Goal: Task Accomplishment & Management: Complete application form

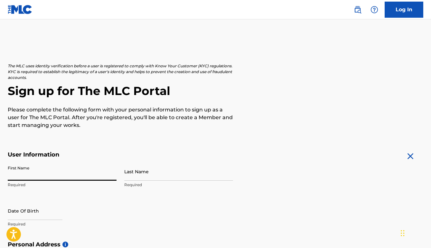
click at [44, 172] on input "First Name" at bounding box center [62, 171] width 109 height 18
type input "[PERSON_NAME]"
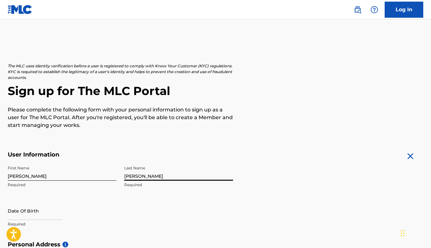
type input "[PERSON_NAME]"
select select "8"
select select "2025"
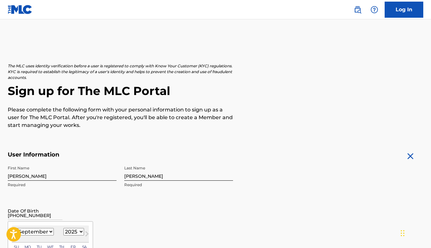
type input "[DATE]"
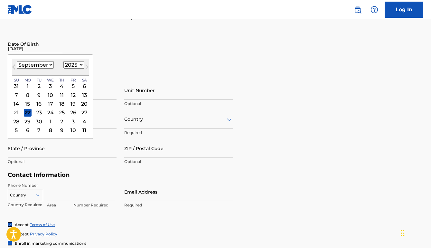
scroll to position [167, 0]
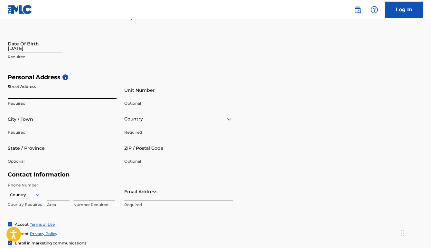
click at [38, 92] on input "Street Address" at bounding box center [62, 90] width 109 height 18
type input "[STREET_ADDRESS]"
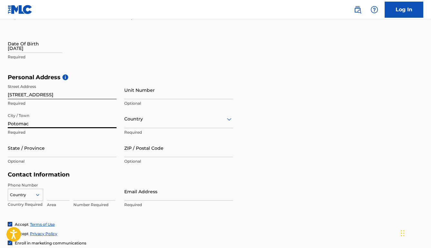
type input "Potomac"
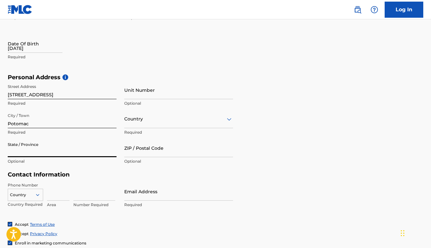
click at [17, 145] on input "State / Province" at bounding box center [62, 148] width 109 height 18
type input "[US_STATE]"
click at [144, 121] on div at bounding box center [178, 119] width 109 height 8
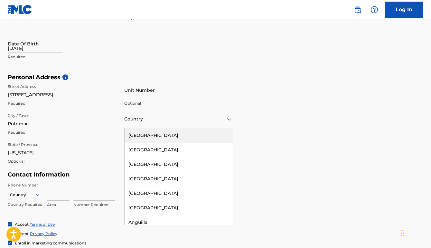
click at [141, 135] on div "[GEOGRAPHIC_DATA]" at bounding box center [179, 135] width 108 height 14
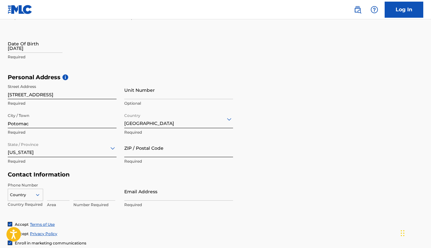
click at [140, 149] on input "ZIP / Postal Code" at bounding box center [178, 148] width 109 height 18
type input "20854"
click at [34, 195] on div "Country" at bounding box center [25, 194] width 35 height 10
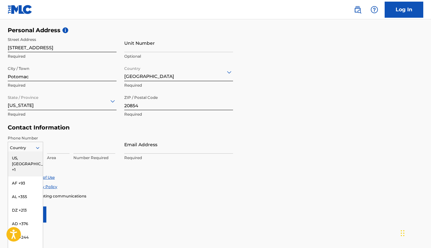
click at [28, 160] on div "US, [GEOGRAPHIC_DATA] +1" at bounding box center [25, 163] width 35 height 25
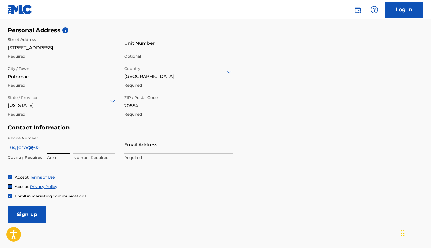
click at [55, 149] on input at bounding box center [58, 144] width 23 height 18
type input "240"
click at [83, 150] on input at bounding box center [94, 144] width 42 height 18
type input "388-0644"
click at [148, 147] on input "Email Address" at bounding box center [178, 144] width 109 height 18
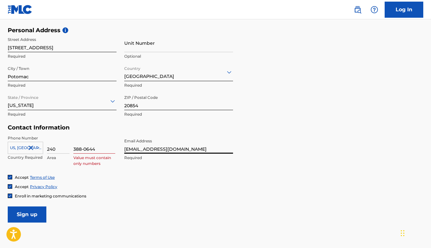
type input "[EMAIL_ADDRESS][DOMAIN_NAME]"
click at [84, 149] on input "388-0644" at bounding box center [94, 144] width 42 height 18
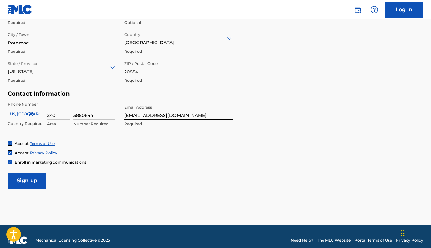
scroll to position [255, 0]
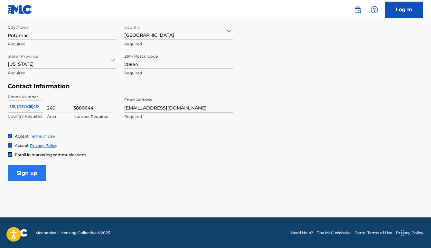
type input "3880644"
click at [45, 175] on input "Sign up" at bounding box center [27, 173] width 39 height 16
click at [35, 177] on input "Sign up" at bounding box center [27, 173] width 39 height 16
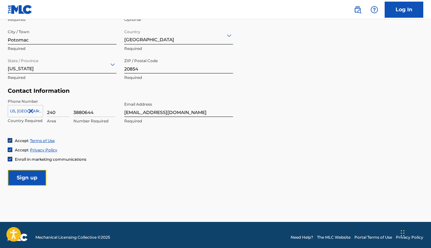
scroll to position [248, 0]
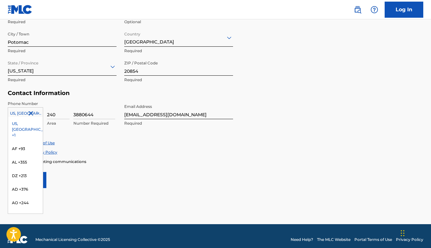
click at [40, 113] on icon at bounding box center [38, 113] width 6 height 6
click at [26, 124] on div "US, [GEOGRAPHIC_DATA] +1" at bounding box center [25, 129] width 35 height 25
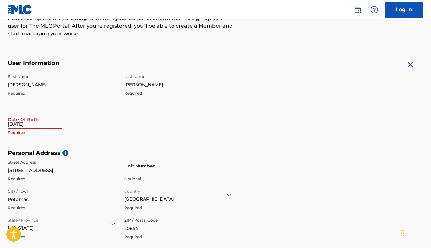
scroll to position [97, 0]
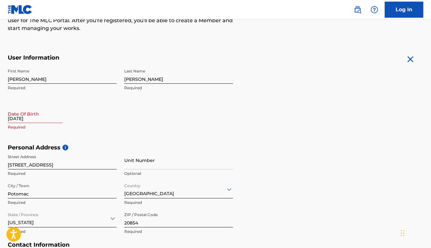
click at [35, 117] on input "[DATE]" at bounding box center [35, 114] width 55 height 18
select select "8"
select select "2025"
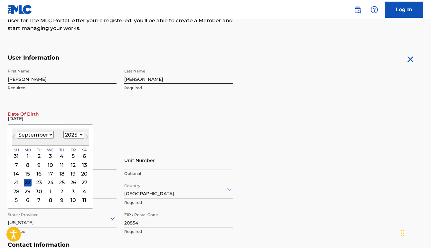
click at [27, 134] on select "January February March April May June July August September October November De…" at bounding box center [35, 134] width 37 height 7
select select "0"
click at [17, 131] on select "January February March April May June July August September October November De…" at bounding box center [35, 134] width 37 height 7
click at [19, 172] on div "12" at bounding box center [17, 174] width 8 height 8
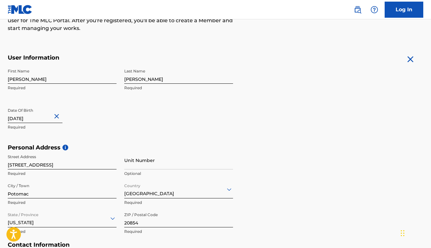
click at [45, 119] on input "[DATE]" at bounding box center [35, 114] width 55 height 18
select select "2025"
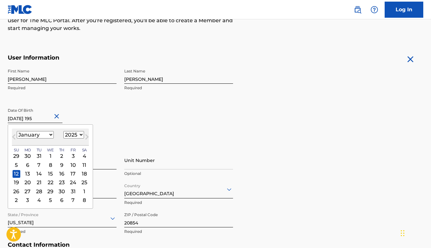
type input "[DATE]"
select select "1955"
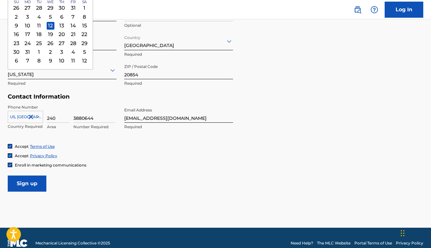
scroll to position [255, 0]
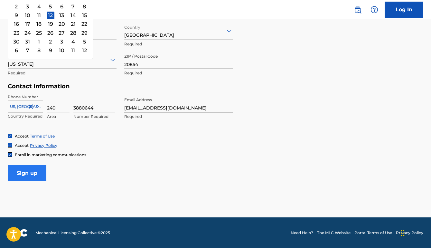
type input "[DATE]"
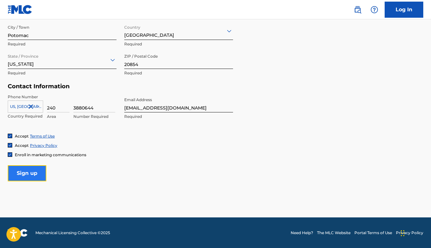
click at [35, 175] on input "Sign up" at bounding box center [27, 173] width 39 height 16
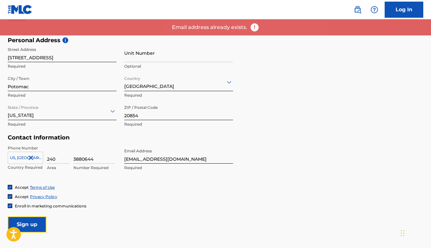
scroll to position [204, 0]
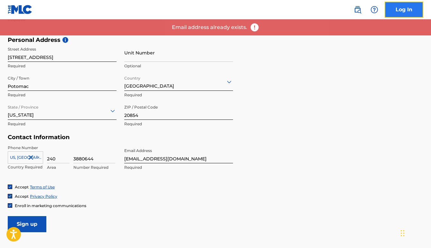
click at [404, 9] on link "Log In" at bounding box center [404, 10] width 39 height 16
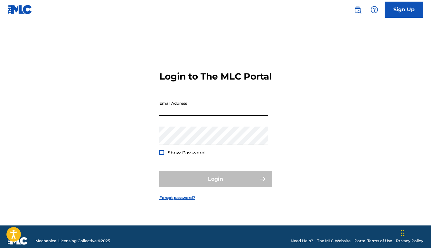
click at [207, 116] on input "Email Address" at bounding box center [213, 107] width 109 height 18
type input "[EMAIL_ADDRESS][DOMAIN_NAME]"
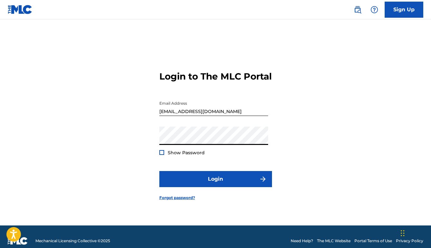
click at [159, 171] on button "Login" at bounding box center [215, 179] width 113 height 16
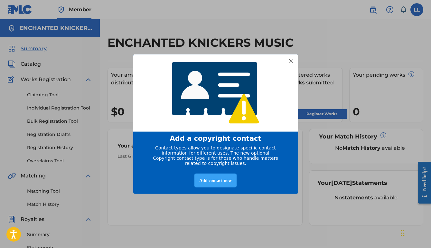
click at [223, 185] on div "Add contact now" at bounding box center [215, 180] width 42 height 14
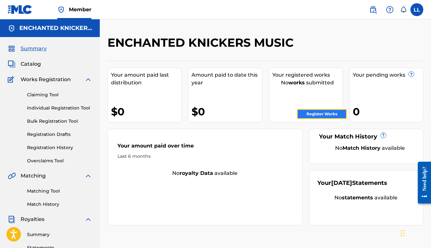
click at [327, 116] on link "Register Works" at bounding box center [322, 114] width 50 height 10
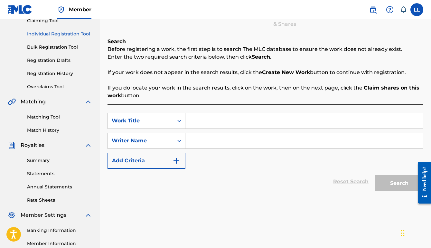
scroll to position [76, 0]
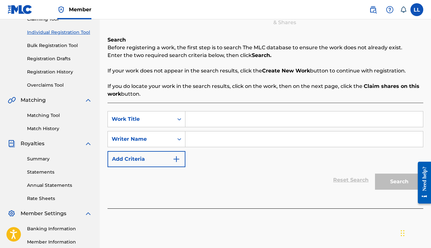
click at [203, 121] on input "Search Form" at bounding box center [303, 118] width 237 height 15
click at [201, 141] on input "Search Form" at bounding box center [303, 138] width 237 height 15
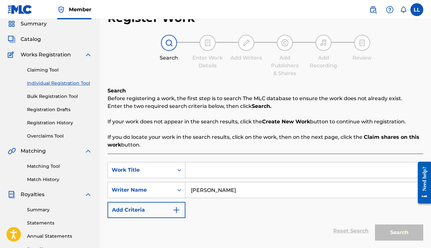
scroll to position [22, 0]
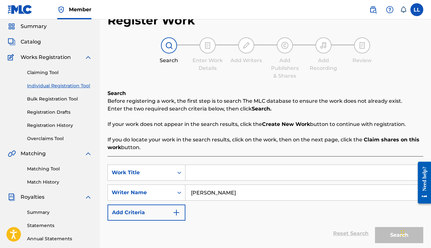
type input "[PERSON_NAME]"
click at [199, 172] on input "Search Form" at bounding box center [303, 172] width 237 height 15
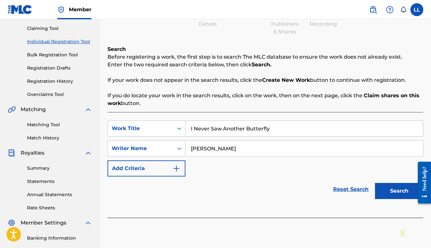
scroll to position [76, 0]
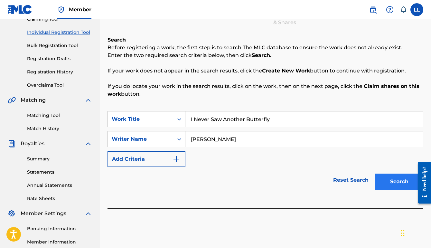
type input "I Never Saw Another Butterfly"
click at [392, 181] on button "Search" at bounding box center [399, 181] width 48 height 16
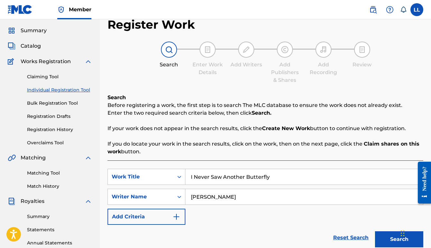
scroll to position [0, 0]
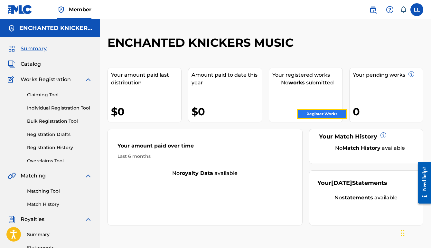
click at [326, 115] on link "Register Works" at bounding box center [322, 114] width 50 height 10
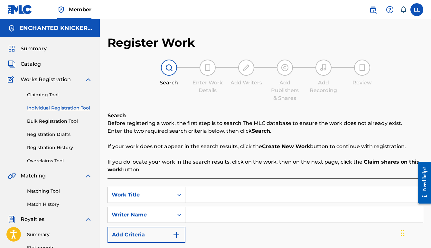
click at [233, 196] on input "Search Form" at bounding box center [303, 194] width 237 height 15
type input "The Metropolitan Tower and Other Song"
click at [218, 216] on input "Search Form" at bounding box center [303, 214] width 237 height 15
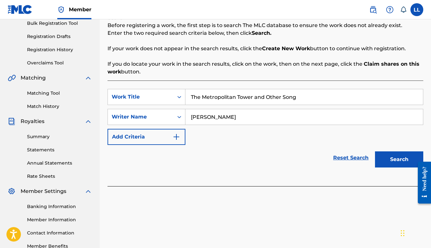
scroll to position [103, 0]
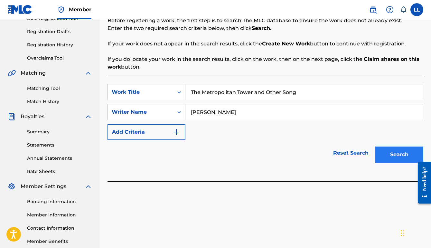
type input "[PERSON_NAME]"
click at [384, 154] on button "Search" at bounding box center [399, 154] width 48 height 16
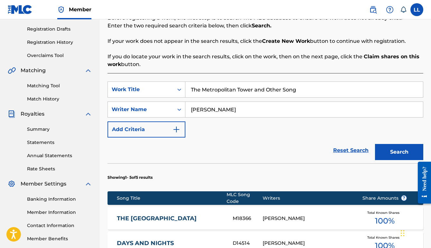
scroll to position [105, 0]
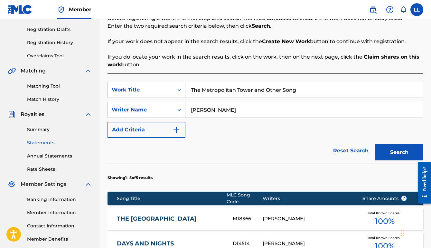
click at [50, 143] on link "Statements" at bounding box center [59, 142] width 65 height 7
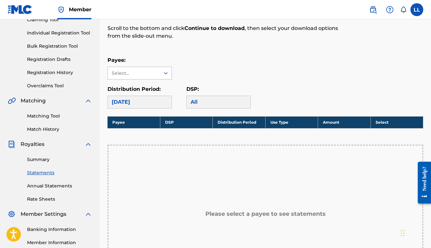
scroll to position [92, 0]
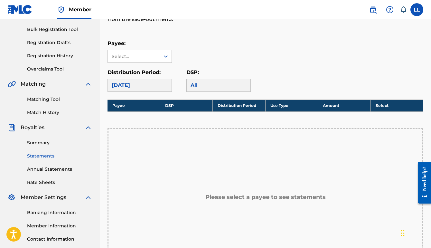
click at [139, 50] on div "Payee: Select..." at bounding box center [139, 51] width 64 height 23
click at [139, 54] on div "Select..." at bounding box center [134, 56] width 44 height 7
click at [137, 54] on div "Select..." at bounding box center [134, 56] width 44 height 7
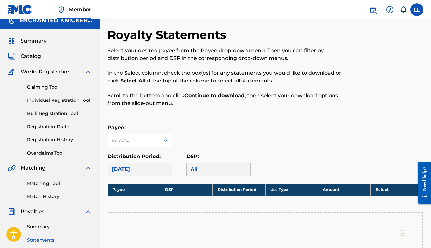
scroll to position [5, 0]
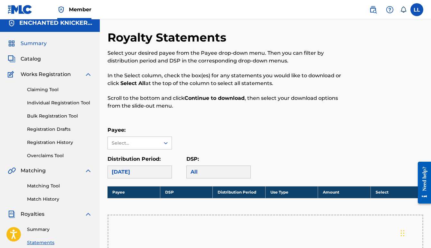
click at [41, 44] on span "Summary" at bounding box center [34, 44] width 26 height 8
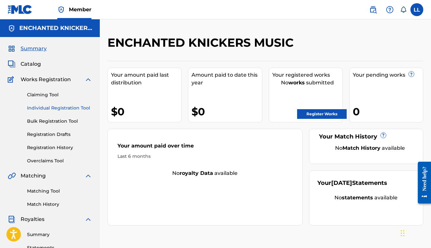
click at [57, 107] on link "Individual Registration Tool" at bounding box center [59, 108] width 65 height 7
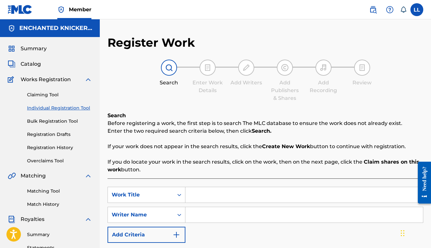
click at [206, 214] on input "Search Form" at bounding box center [303, 214] width 237 height 15
click at [81, 10] on span "Member" at bounding box center [80, 9] width 23 height 7
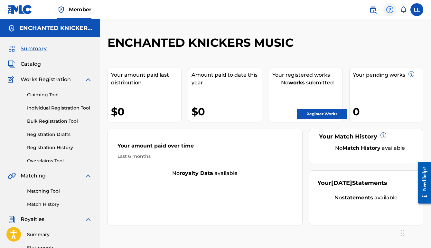
click at [391, 12] on img at bounding box center [390, 10] width 8 height 8
click at [385, 27] on link "Contact us" at bounding box center [389, 26] width 55 height 15
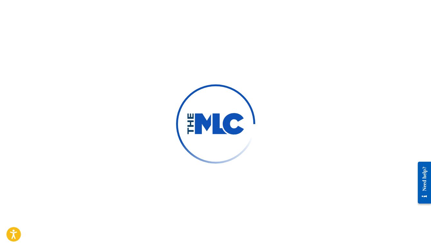
type input "[PERSON_NAME]"
type input "[EMAIL_ADDRESS][DOMAIN_NAME]"
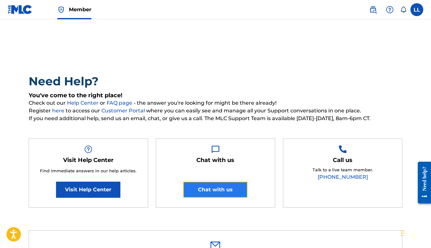
click at [225, 191] on button "Chat with us" at bounding box center [215, 190] width 64 height 16
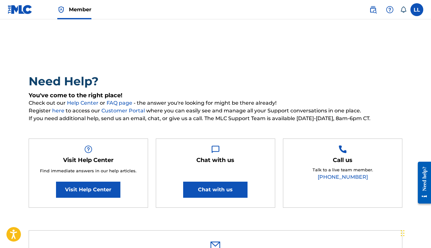
click at [193, 111] on span "Register here to access our Customer Portal where you can easily see and manage…" at bounding box center [216, 111] width 374 height 8
click at [268, 139] on div "Chat with us Chat with us" at bounding box center [216, 173] width 120 height 70
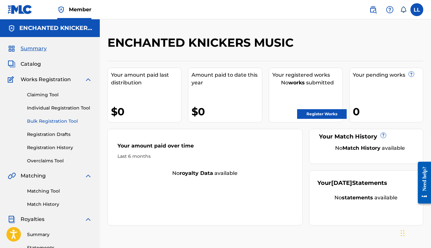
click at [63, 123] on link "Bulk Registration Tool" at bounding box center [59, 121] width 65 height 7
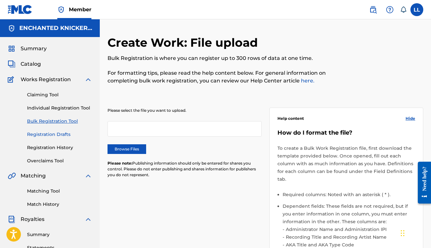
click at [48, 135] on link "Registration Drafts" at bounding box center [59, 134] width 65 height 7
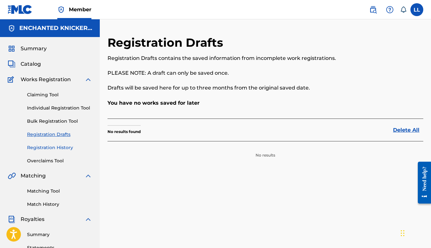
click at [44, 150] on link "Registration History" at bounding box center [59, 147] width 65 height 7
click at [40, 81] on span "Works Registration" at bounding box center [46, 80] width 50 height 8
click at [88, 80] on img at bounding box center [88, 80] width 8 height 8
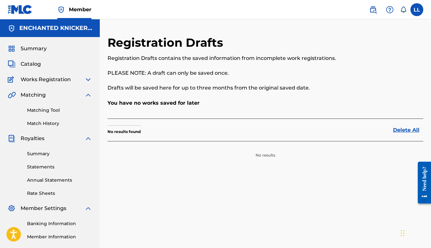
click at [43, 81] on span "Works Registration" at bounding box center [46, 80] width 50 height 8
click at [88, 79] on img at bounding box center [88, 80] width 8 height 8
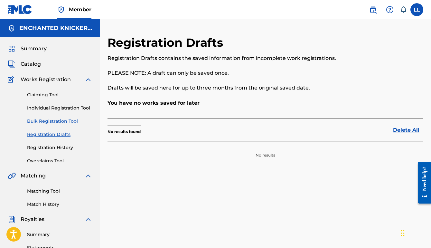
click at [68, 122] on link "Bulk Registration Tool" at bounding box center [59, 121] width 65 height 7
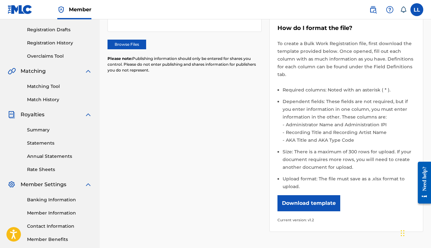
scroll to position [106, 0]
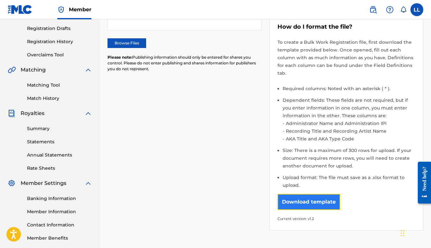
click at [300, 201] on button "Download template" at bounding box center [308, 202] width 63 height 16
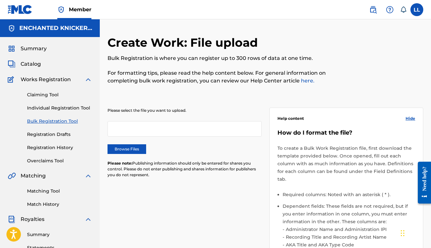
click at [52, 31] on h5 "ENCHANTED KNICKERS MUSIC" at bounding box center [55, 27] width 73 height 7
click at [81, 10] on span "Member" at bounding box center [80, 9] width 23 height 7
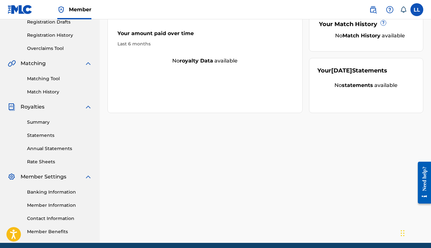
scroll to position [138, 0]
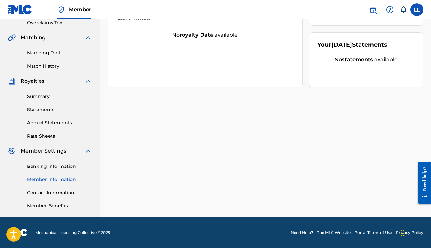
click at [56, 178] on link "Member Information" at bounding box center [59, 179] width 65 height 7
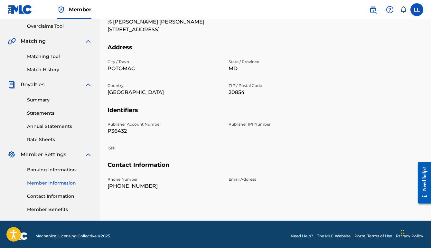
scroll to position [130, 0]
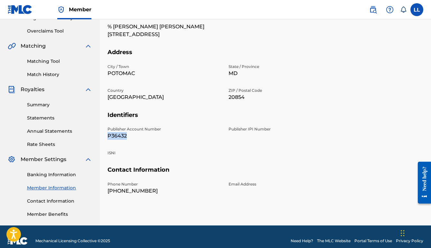
drag, startPoint x: 131, startPoint y: 135, endPoint x: 108, endPoint y: 136, distance: 23.2
click at [108, 136] on p "P36432" at bounding box center [163, 136] width 113 height 8
copy p "P36432"
